Goal: Information Seeking & Learning: Learn about a topic

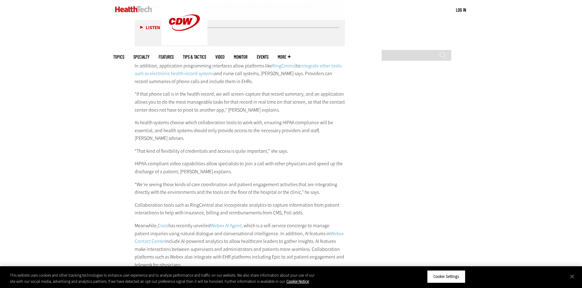
scroll to position [1166, 0]
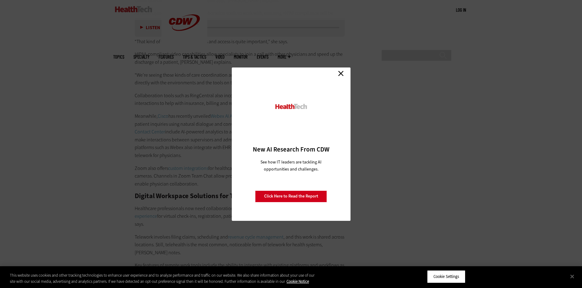
click at [339, 72] on link "Close" at bounding box center [340, 73] width 9 height 9
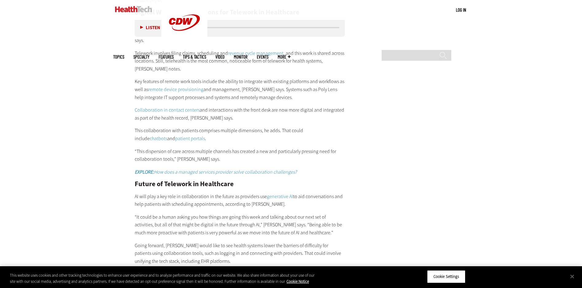
scroll to position [1414, 0]
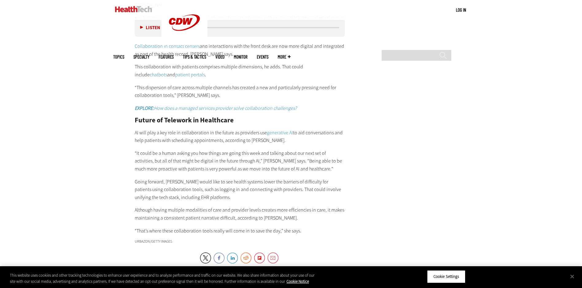
click at [130, 8] on img at bounding box center [133, 9] width 37 height 6
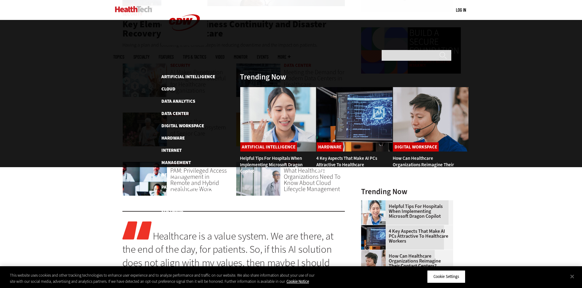
scroll to position [480, 0]
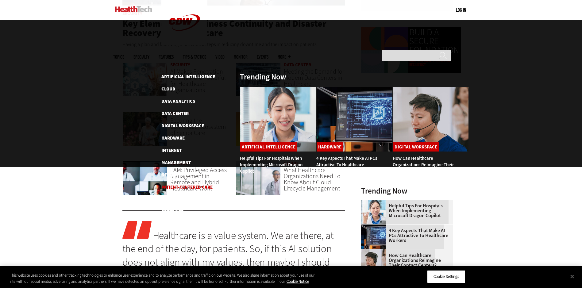
click at [172, 184] on link "Patient-Centered Care" at bounding box center [186, 187] width 51 height 6
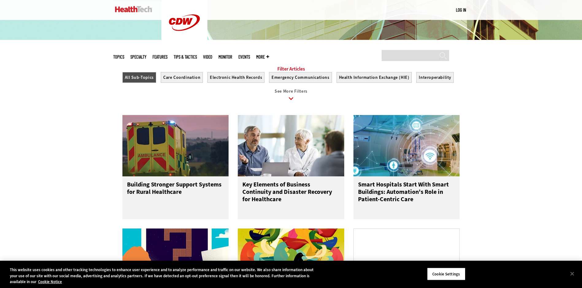
scroll to position [706, 0]
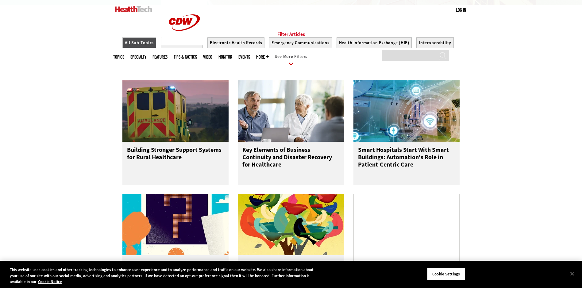
click at [291, 67] on icon at bounding box center [291, 64] width 14 height 14
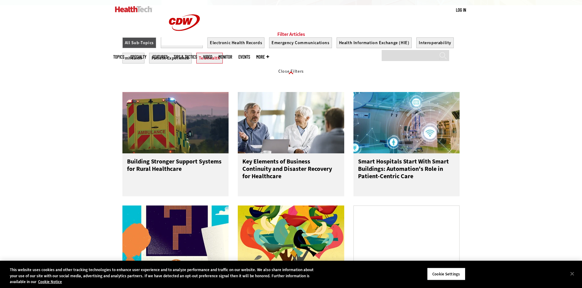
click at [216, 64] on button "Telehealth" at bounding box center [209, 58] width 26 height 11
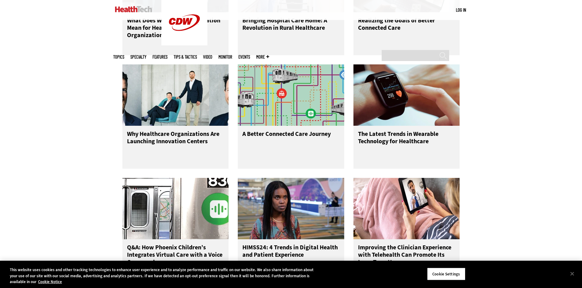
scroll to position [1105, 0]
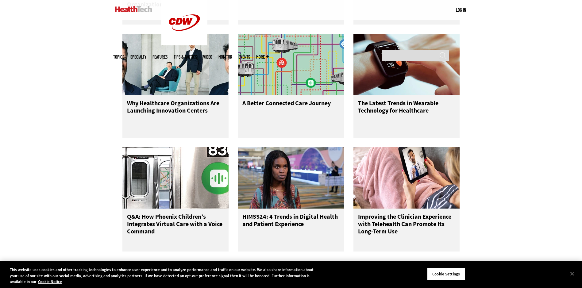
scroll to position [706, 0]
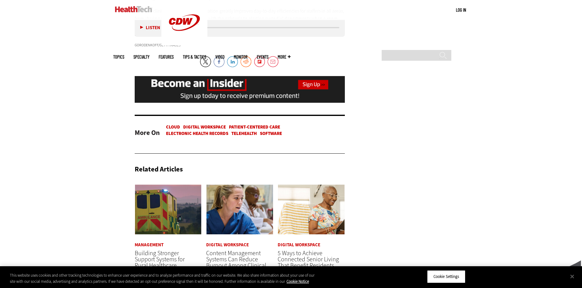
scroll to position [1074, 0]
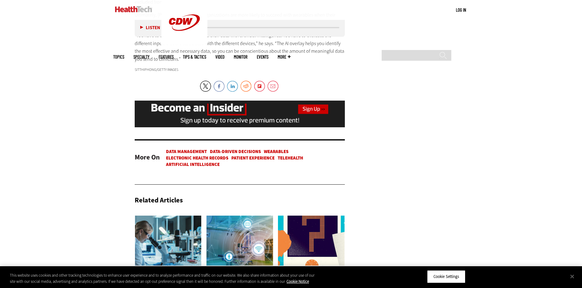
scroll to position [1442, 0]
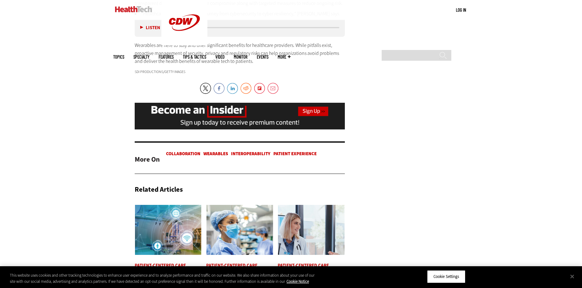
scroll to position [1166, 0]
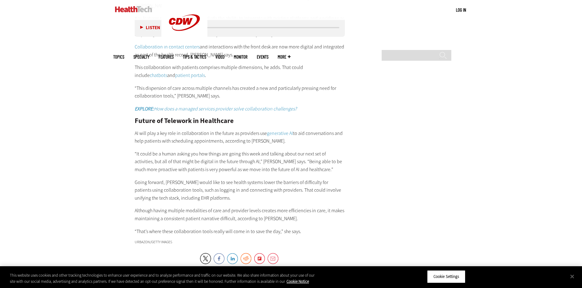
scroll to position [1414, 0]
